Goal: Task Accomplishment & Management: Use online tool/utility

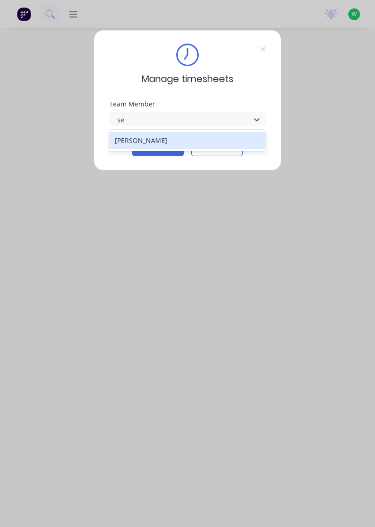
type input "se"
click at [187, 136] on div "[PERSON_NAME]" at bounding box center [187, 140] width 157 height 17
type input "se"
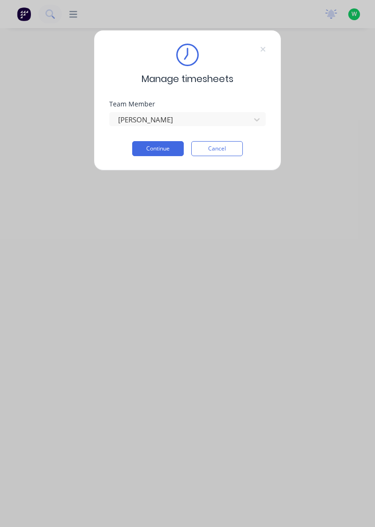
click at [160, 150] on button "Continue" at bounding box center [158, 148] width 52 height 15
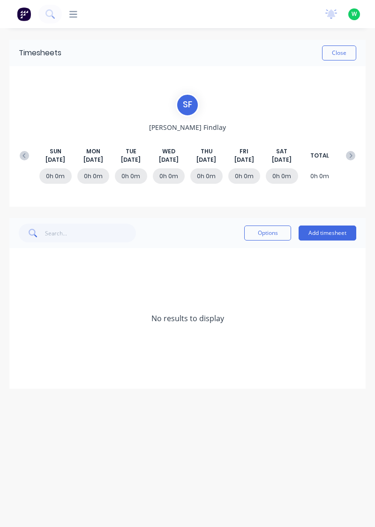
click at [333, 233] on button "Add timesheet" at bounding box center [328, 232] width 58 height 15
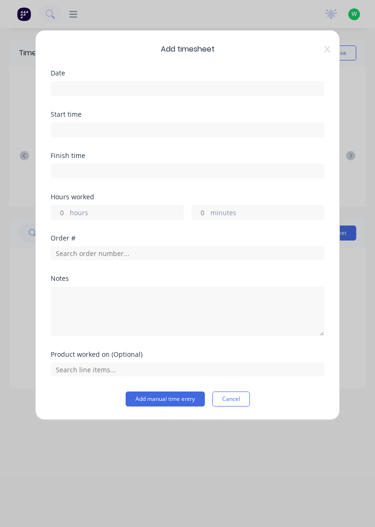
click at [288, 90] on input at bounding box center [187, 89] width 273 height 14
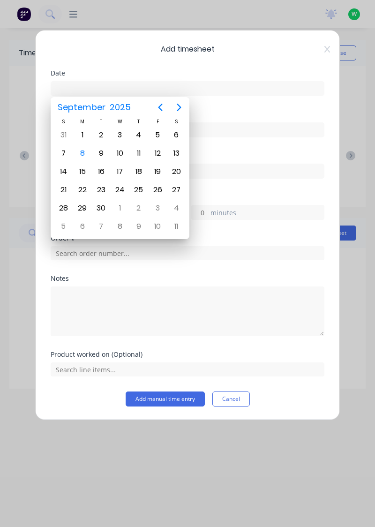
click at [81, 149] on div "8" at bounding box center [82, 153] width 14 height 14
type input "[DATE]"
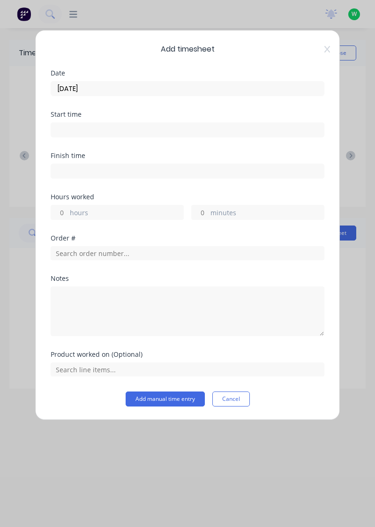
click at [65, 214] on input "hours" at bounding box center [59, 212] width 16 height 14
type input "9"
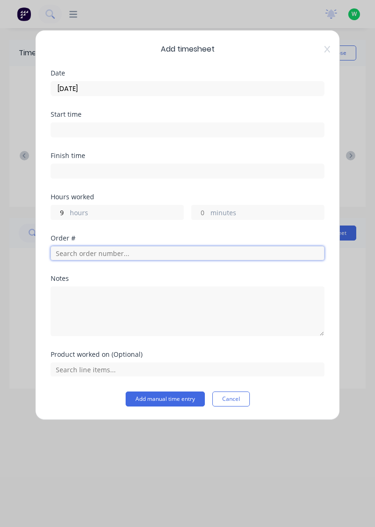
click at [139, 252] on input "text" at bounding box center [188, 253] width 274 height 14
type input "18932"
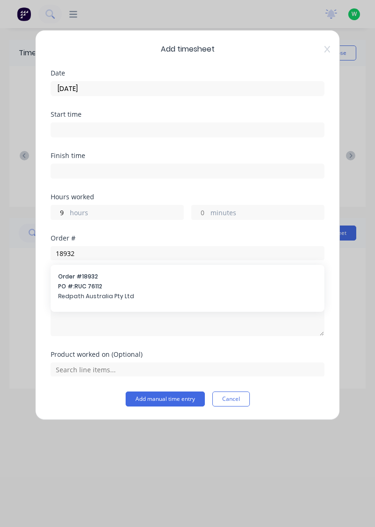
click at [138, 283] on span "PO #: RUC 76112" at bounding box center [187, 286] width 259 height 8
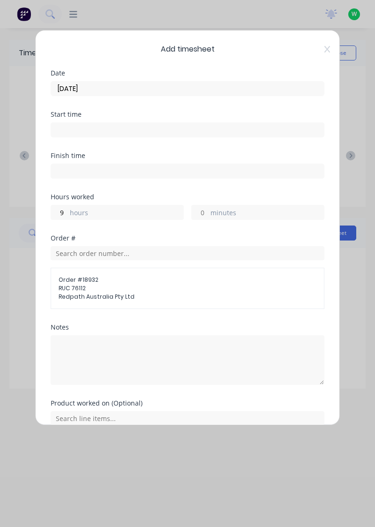
scroll to position [41, 0]
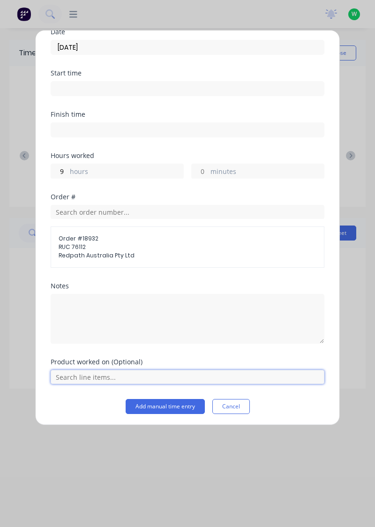
click at [156, 371] on input "text" at bounding box center [188, 377] width 274 height 14
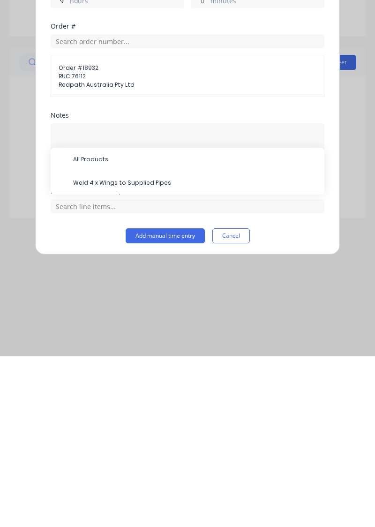
click at [163, 349] on span "Weld 4 x Wings to Supplied Pipes" at bounding box center [195, 353] width 244 height 8
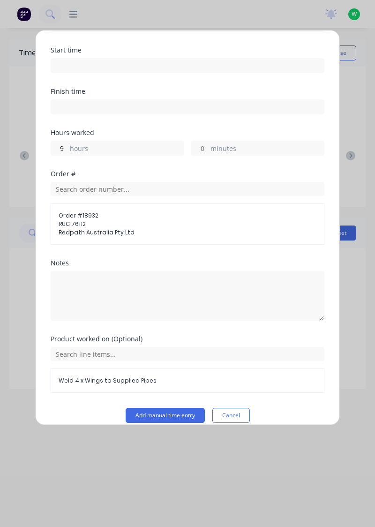
scroll to position [73, 0]
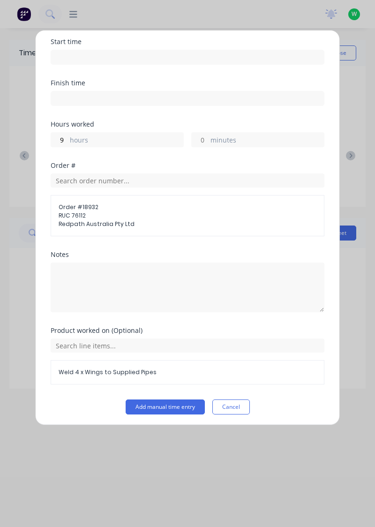
click at [155, 404] on button "Add manual time entry" at bounding box center [165, 406] width 79 height 15
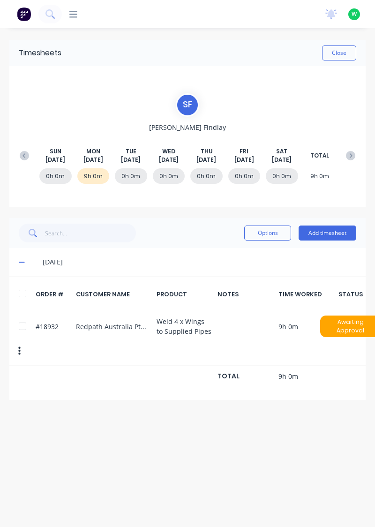
click at [19, 158] on button at bounding box center [24, 155] width 19 height 17
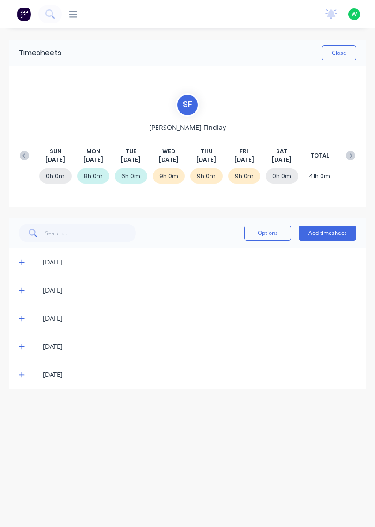
click at [352, 155] on icon at bounding box center [351, 155] width 3 height 5
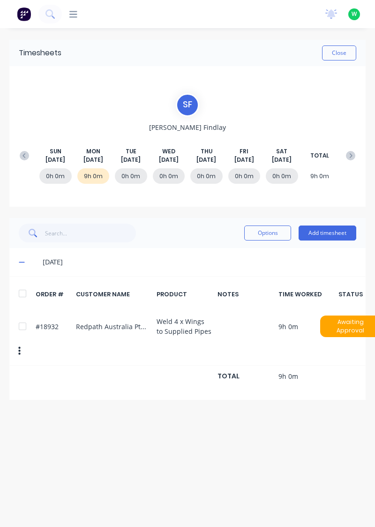
click at [342, 55] on button "Close" at bounding box center [339, 52] width 34 height 15
